Goal: Task Accomplishment & Management: Use online tool/utility

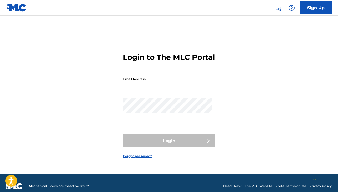
click at [165, 86] on input "Email Address" at bounding box center [167, 82] width 89 height 15
type input "[PERSON_NAME][EMAIL_ADDRESS][DOMAIN_NAME]"
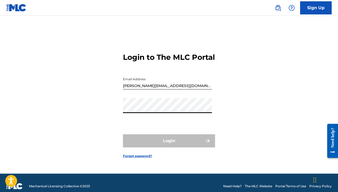
click at [157, 86] on input "[PERSON_NAME][EMAIL_ADDRESS][DOMAIN_NAME]" at bounding box center [167, 82] width 89 height 15
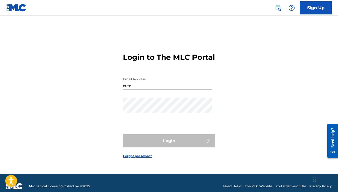
type input "[EMAIL_ADDRESS][DOMAIN_NAME]"
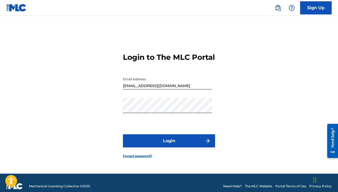
click at [137, 148] on button "Login" at bounding box center [169, 141] width 92 height 13
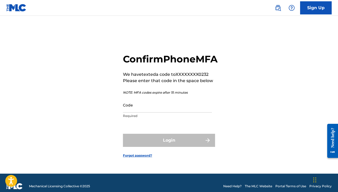
click at [131, 113] on input "Code" at bounding box center [167, 105] width 89 height 15
paste input "023683"
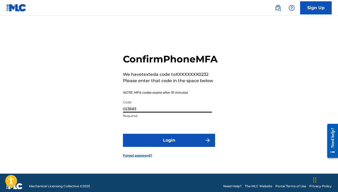
type input "023683"
click at [162, 145] on button "Login" at bounding box center [169, 140] width 92 height 13
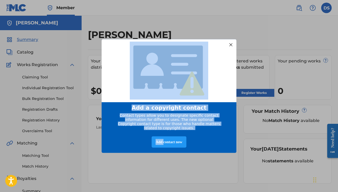
drag, startPoint x: 162, startPoint y: 145, endPoint x: 223, endPoint y: 82, distance: 87.8
click at [223, 82] on div "Add a copyright contact Contact types allow you to designate specific contact i…" at bounding box center [168, 96] width 135 height 114
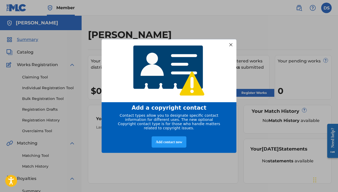
click at [233, 43] on div at bounding box center [230, 44] width 7 height 7
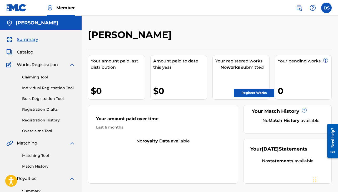
click at [33, 78] on link "Claiming Tool" at bounding box center [48, 78] width 53 height 6
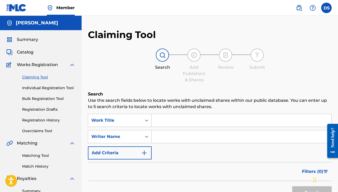
click at [171, 127] on div "SearchWithCriteriad5068e08-8c41-4e47-8856-0ece50a59e4d Work Title SearchWithCri…" at bounding box center [209, 137] width 243 height 46
click at [170, 134] on input "Search Form" at bounding box center [241, 137] width 180 height 13
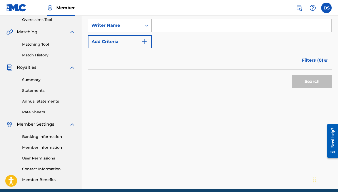
scroll to position [37, 0]
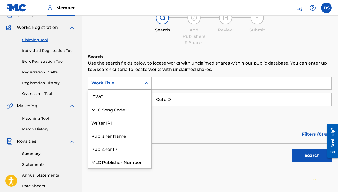
click at [128, 86] on div "Work Title" at bounding box center [114, 83] width 47 height 6
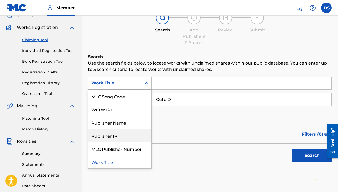
scroll to position [0, 0]
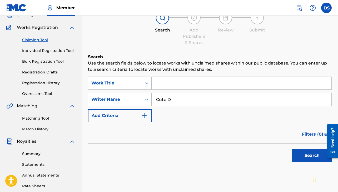
click at [191, 126] on div "Filters ( 0 )" at bounding box center [209, 134] width 243 height 19
click at [147, 101] on icon "Search Form" at bounding box center [146, 99] width 5 height 5
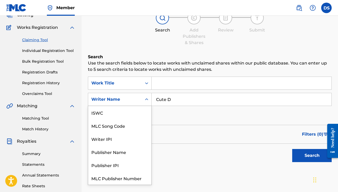
scroll to position [13, 0]
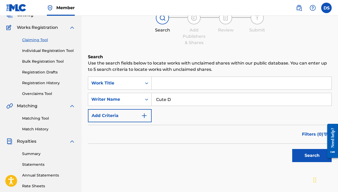
click at [177, 146] on div "Search" at bounding box center [209, 154] width 243 height 21
drag, startPoint x: 186, startPoint y: 121, endPoint x: 186, endPoint y: 106, distance: 15.2
click at [186, 121] on div "SearchWithCriteriad5068e08-8c41-4e47-8856-0ece50a59e4d Work Title SearchWithCri…" at bounding box center [209, 100] width 243 height 46
click at [186, 106] on div "SearchWithCriteriad5068e08-8c41-4e47-8856-0ece50a59e4d Work Title SearchWithCri…" at bounding box center [209, 100] width 243 height 46
click at [186, 97] on input "Cute D" at bounding box center [241, 99] width 180 height 13
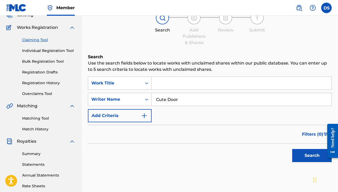
click at [292, 149] on button "Search" at bounding box center [311, 155] width 39 height 13
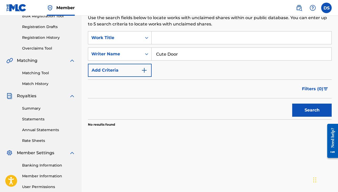
scroll to position [105, 0]
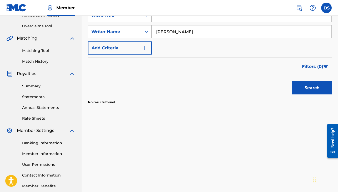
click at [292, 82] on button "Search" at bounding box center [311, 88] width 39 height 13
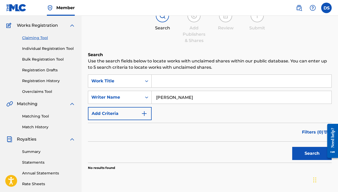
type input "[PERSON_NAME]"
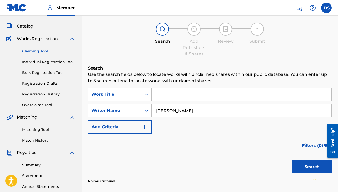
scroll to position [26, 0]
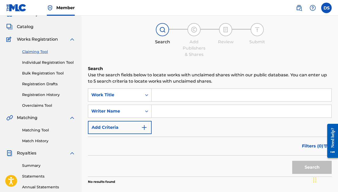
click at [174, 95] on input "Search Form" at bounding box center [241, 95] width 180 height 13
click at [132, 101] on div "Work Title" at bounding box center [120, 95] width 64 height 13
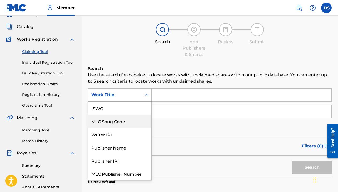
scroll to position [13, 0]
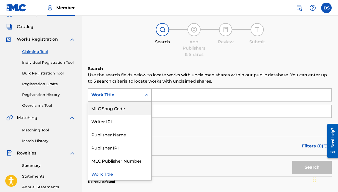
click at [132, 110] on div "MLC Song Code" at bounding box center [119, 108] width 63 height 13
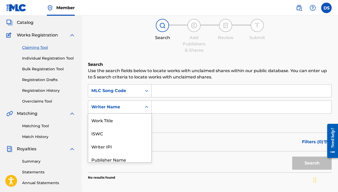
scroll to position [30, 0]
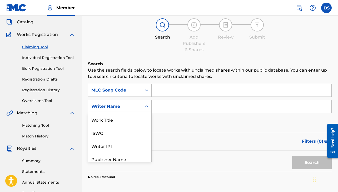
click at [132, 110] on div "Writer Name" at bounding box center [115, 107] width 54 height 10
drag, startPoint x: 115, startPoint y: 135, endPoint x: 117, endPoint y: 126, distance: 8.8
click at [117, 127] on div "ISWC" at bounding box center [119, 132] width 63 height 13
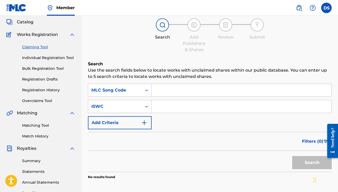
click at [160, 95] on input "Search Form" at bounding box center [241, 90] width 180 height 13
